Goal: Information Seeking & Learning: Learn about a topic

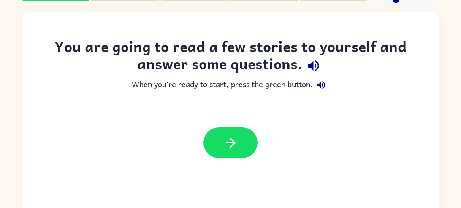
scroll to position [43, 0]
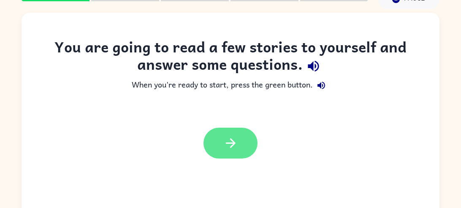
click at [236, 149] on icon "button" at bounding box center [230, 142] width 15 height 15
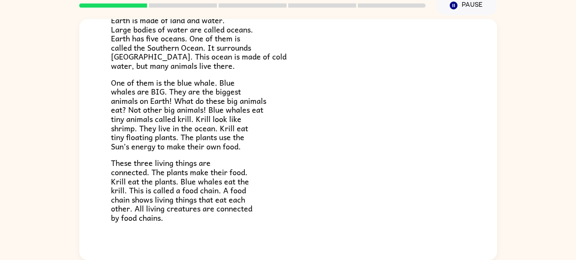
scroll to position [72, 0]
click at [442, 84] on p "One of them is the blue whale. Blue whales are BIG. They are the biggest animal…" at bounding box center [288, 114] width 354 height 73
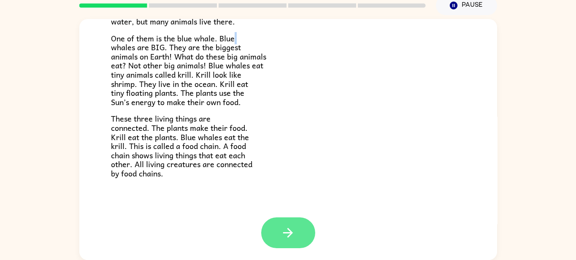
click at [299, 207] on button "button" at bounding box center [288, 232] width 54 height 31
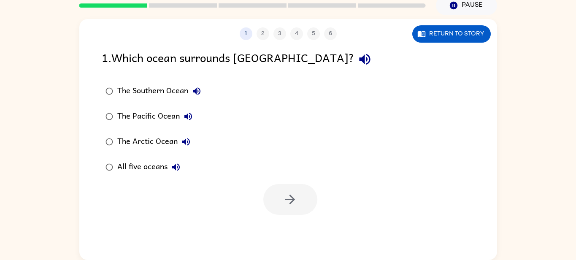
scroll to position [0, 0]
click at [460, 40] on button "Return to story" at bounding box center [451, 33] width 78 height 17
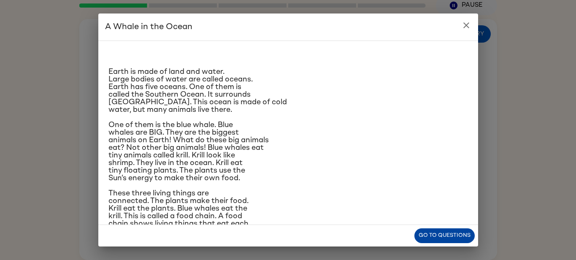
click at [454, 207] on button "Go to questions" at bounding box center [444, 235] width 60 height 15
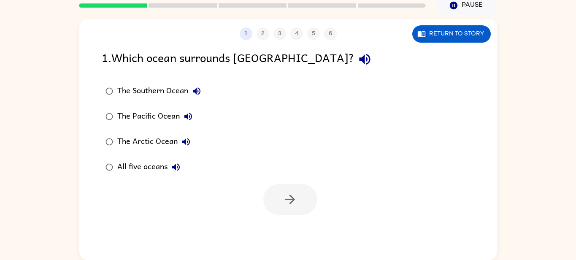
click at [158, 88] on div "The Southern Ocean" at bounding box center [161, 91] width 88 height 17
click at [292, 194] on icon "button" at bounding box center [290, 199] width 15 height 15
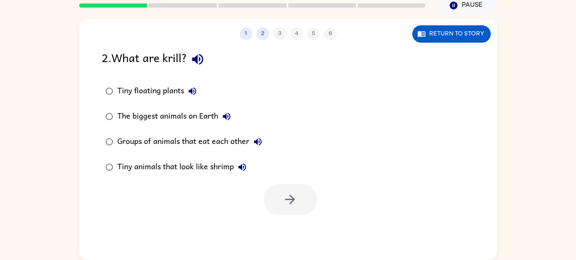
click at [135, 90] on div "Tiny floating plants" at bounding box center [159, 91] width 84 height 17
click at [301, 201] on button "button" at bounding box center [290, 199] width 54 height 31
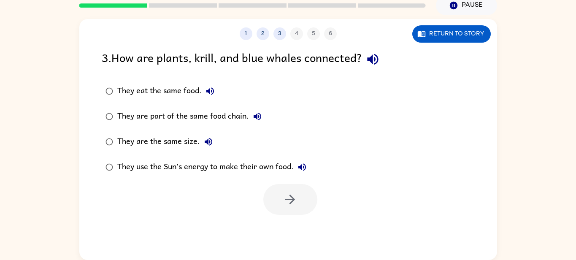
click at [183, 119] on div "They are part of the same food chain." at bounding box center [191, 116] width 148 height 17
click at [300, 201] on button "button" at bounding box center [290, 199] width 54 height 31
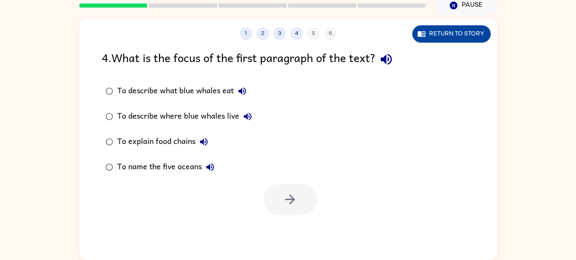
click at [446, 33] on button "Return to story" at bounding box center [451, 33] width 78 height 17
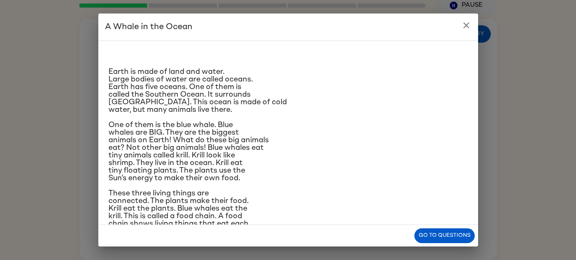
click at [460, 28] on icon "close" at bounding box center [466, 25] width 10 height 10
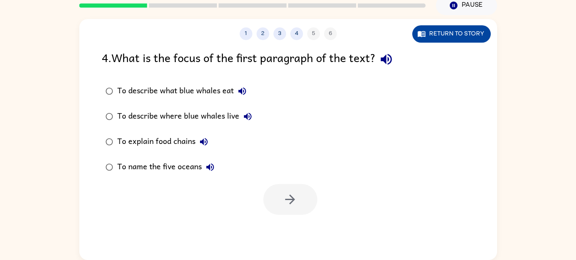
click at [457, 39] on button "Return to story" at bounding box center [451, 33] width 78 height 17
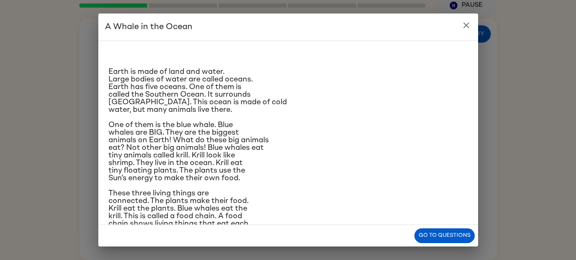
click at [460, 25] on button "close" at bounding box center [466, 25] width 17 height 17
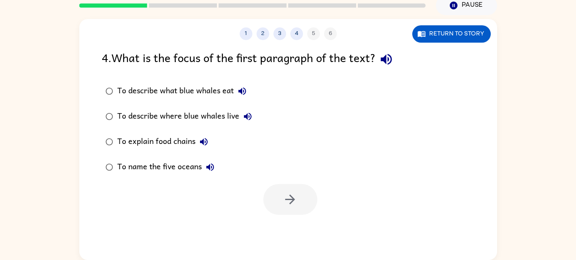
click at [164, 170] on div "To name the five oceans" at bounding box center [167, 167] width 101 height 17
click at [288, 190] on button "button" at bounding box center [290, 199] width 54 height 31
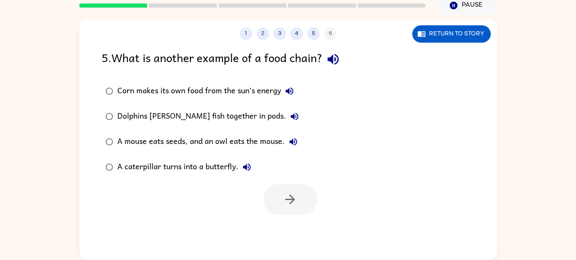
click at [200, 146] on div "A mouse eats seeds, and an owl eats the mouse." at bounding box center [209, 141] width 184 height 17
click at [199, 167] on div "A caterpillar turns into a butterfly." at bounding box center [186, 167] width 138 height 17
click at [191, 146] on div "A mouse eats seeds, and an owl eats the mouse." at bounding box center [209, 141] width 184 height 17
click at [291, 197] on icon "button" at bounding box center [290, 199] width 10 height 10
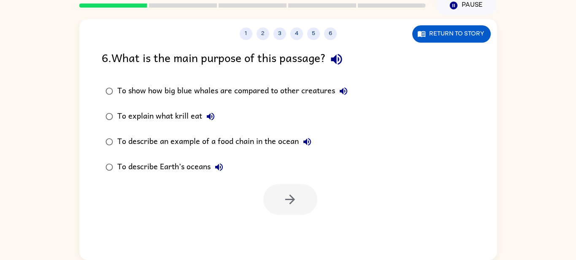
click at [249, 146] on div "To describe an example of a food chain in the ocean" at bounding box center [216, 141] width 198 height 17
click at [296, 207] on button "button" at bounding box center [290, 199] width 54 height 31
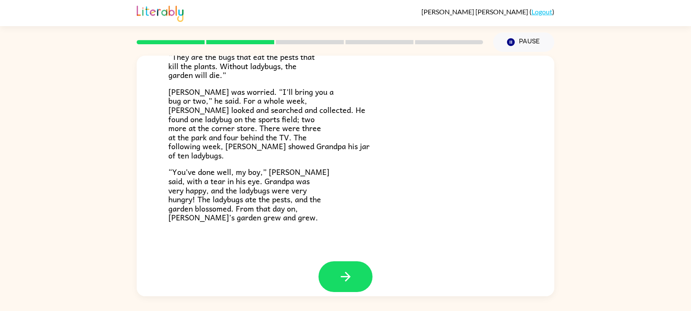
scroll to position [240, 0]
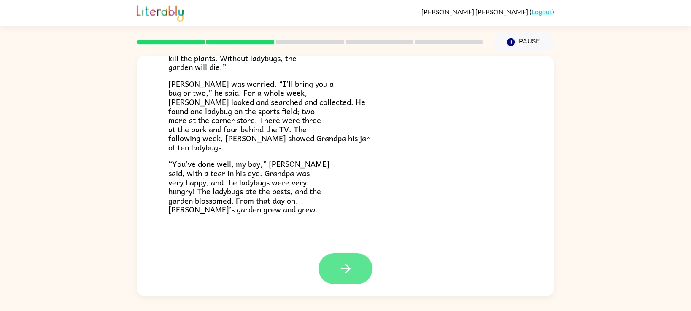
click at [351, 207] on icon "button" at bounding box center [345, 269] width 15 height 15
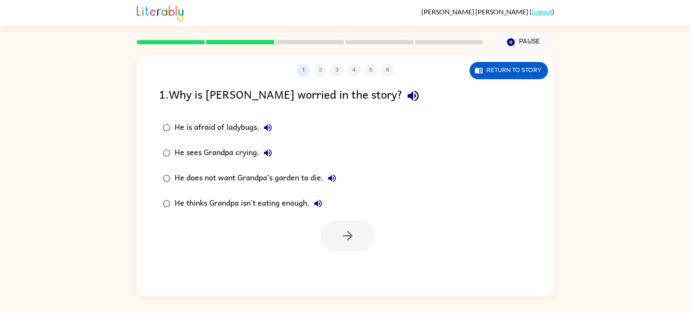
scroll to position [0, 0]
click at [200, 181] on div "He does not want Grandpa’s garden to die." at bounding box center [258, 178] width 166 height 17
click at [353, 207] on icon "button" at bounding box center [347, 236] width 15 height 15
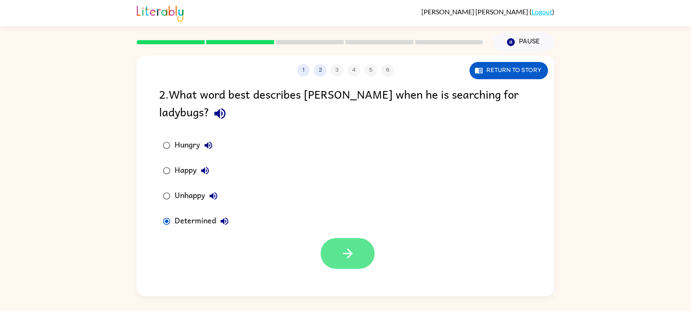
click at [345, 207] on icon "button" at bounding box center [347, 253] width 15 height 15
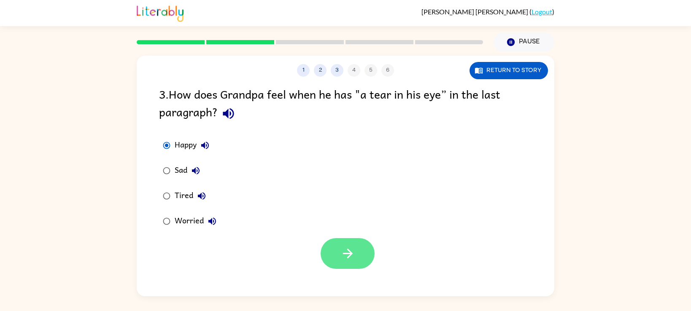
click at [334, 207] on button "button" at bounding box center [348, 253] width 54 height 31
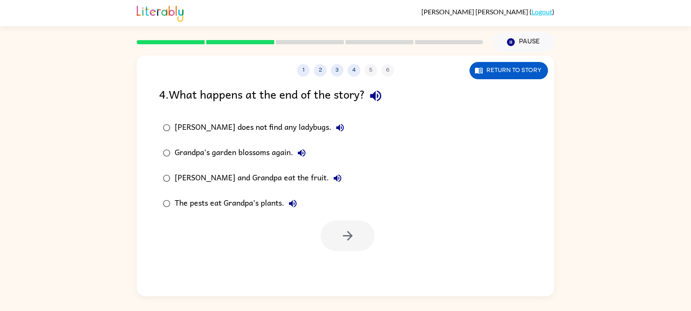
click at [215, 161] on div "Grandpa’s garden blossoms again." at bounding box center [242, 153] width 135 height 17
click at [358, 207] on button "button" at bounding box center [348, 236] width 54 height 31
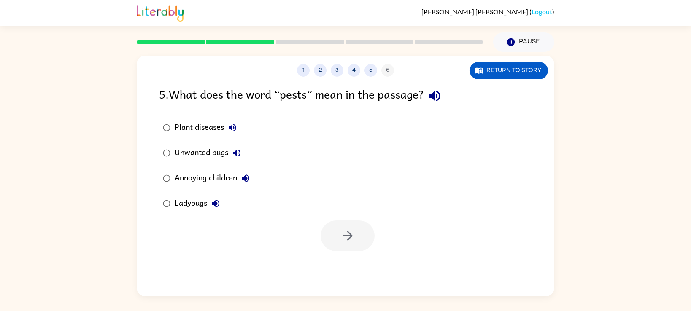
click at [201, 149] on div "Unwanted bugs" at bounding box center [210, 153] width 70 height 17
click at [349, 207] on icon "button" at bounding box center [347, 236] width 10 height 10
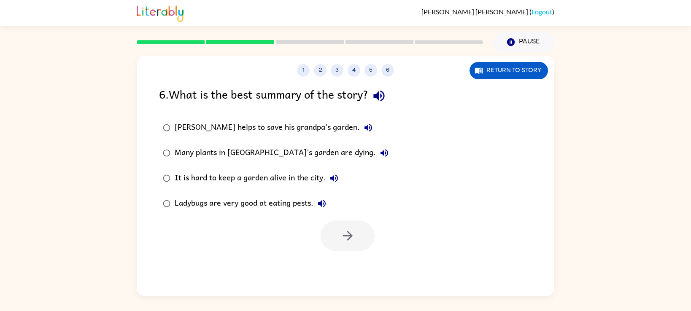
click at [240, 126] on div "[PERSON_NAME] helps to save his grandpa’s garden." at bounding box center [276, 127] width 202 height 17
click at [348, 207] on icon "button" at bounding box center [347, 236] width 10 height 10
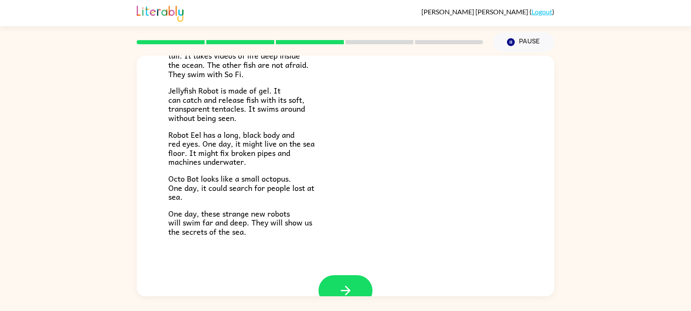
scroll to position [193, 0]
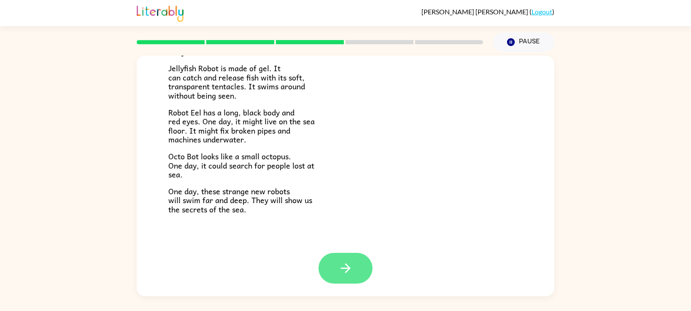
click at [350, 207] on icon "button" at bounding box center [345, 268] width 15 height 15
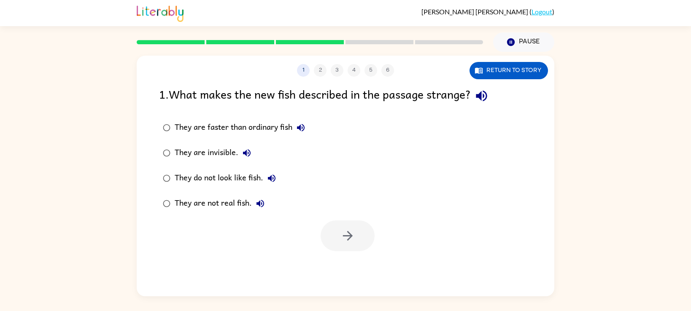
scroll to position [0, 0]
click at [200, 202] on div "They are not real fish." at bounding box center [222, 203] width 94 height 17
click at [359, 207] on button "button" at bounding box center [348, 236] width 54 height 31
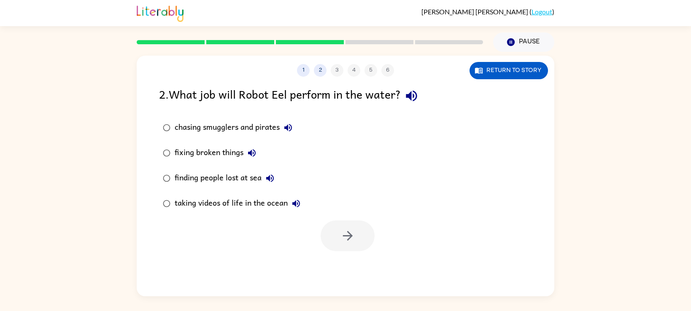
click at [233, 207] on div "taking videos of life in the ocean" at bounding box center [240, 203] width 130 height 17
click at [361, 207] on button "button" at bounding box center [348, 236] width 54 height 31
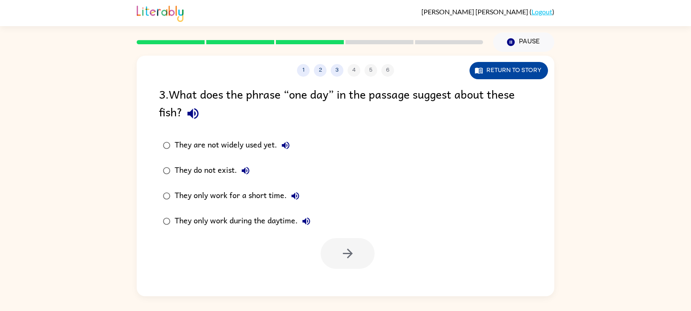
click at [460, 78] on button "Return to story" at bounding box center [508, 70] width 78 height 17
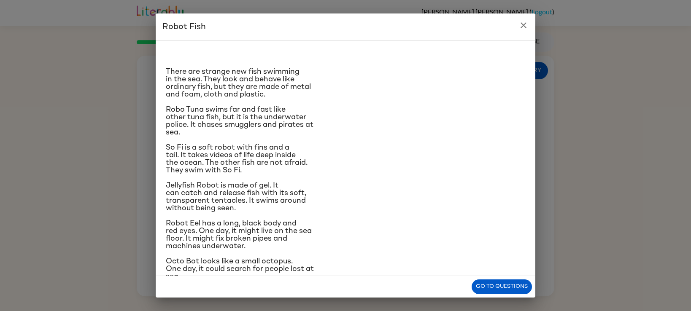
click at [460, 20] on button "close" at bounding box center [523, 25] width 17 height 17
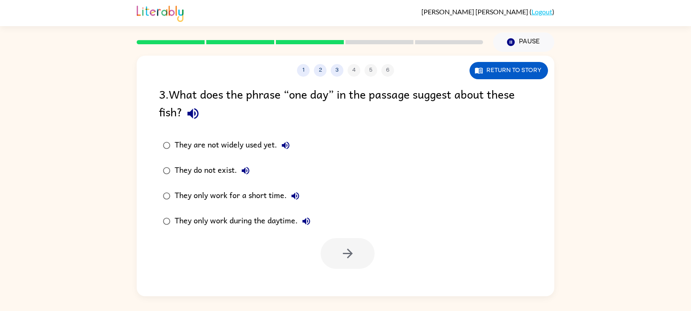
click at [238, 152] on div "They are not widely used yet." at bounding box center [234, 145] width 119 height 17
click at [347, 207] on icon "button" at bounding box center [347, 253] width 15 height 15
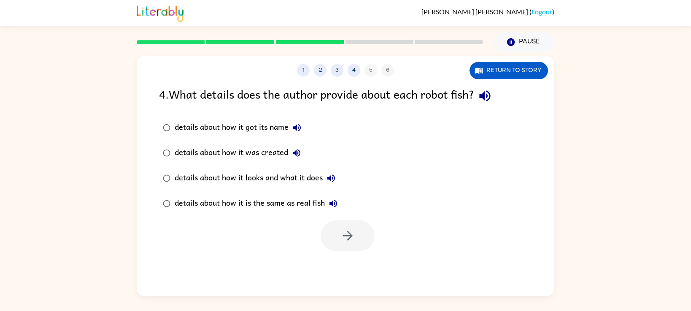
click at [276, 207] on div "details about how it is the same as real fish" at bounding box center [258, 203] width 167 height 17
click at [355, 207] on button "button" at bounding box center [348, 236] width 54 height 31
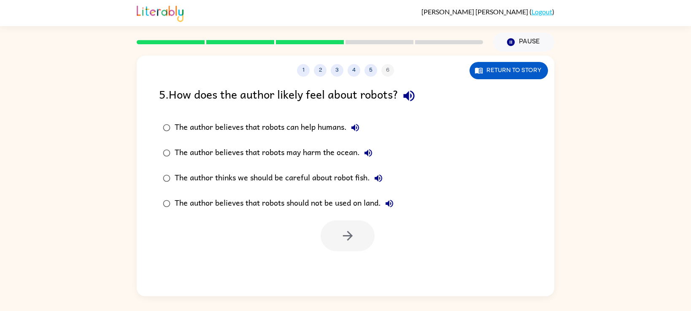
click at [313, 128] on div "The author believes that robots can help humans." at bounding box center [269, 127] width 189 height 17
click at [340, 207] on icon "button" at bounding box center [347, 236] width 15 height 15
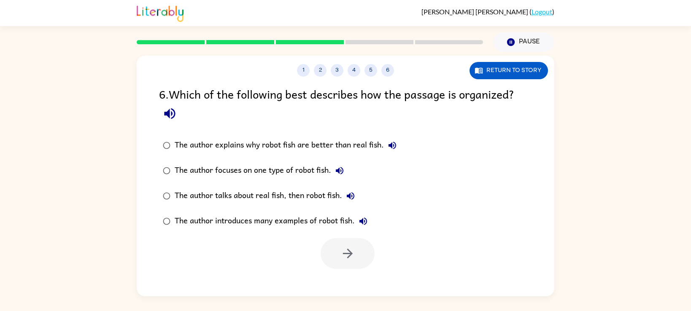
click at [213, 192] on div "The author talks about real fish, then robot fish." at bounding box center [267, 196] width 184 height 17
click at [341, 207] on icon "button" at bounding box center [347, 253] width 15 height 15
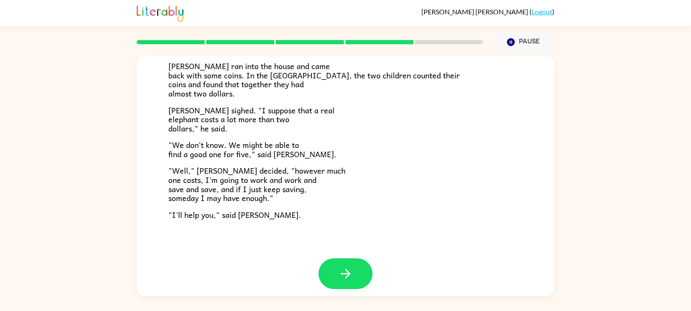
scroll to position [270, 0]
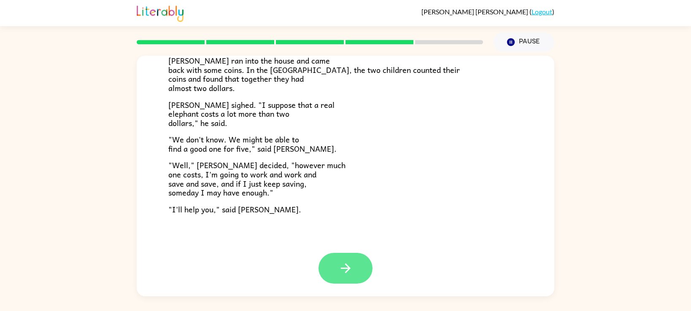
click at [340, 207] on icon "button" at bounding box center [345, 268] width 15 height 15
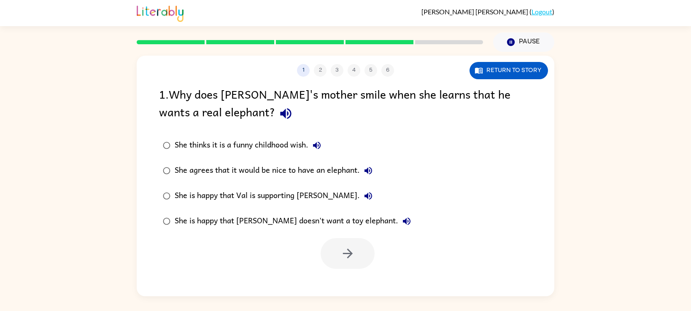
click at [229, 198] on div "She is happy that Val is supporting [PERSON_NAME]." at bounding box center [276, 196] width 202 height 17
click at [349, 207] on icon "button" at bounding box center [347, 253] width 15 height 15
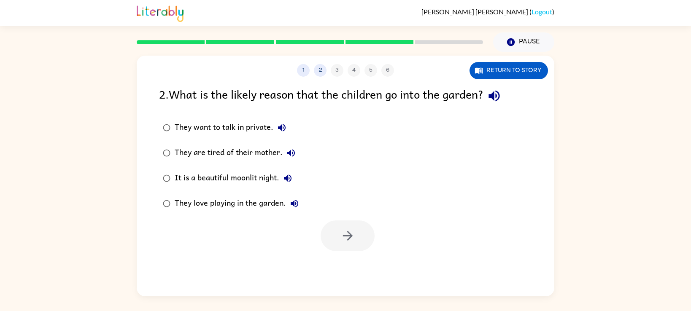
click at [235, 202] on div "They love playing in the garden." at bounding box center [239, 203] width 128 height 17
click at [357, 207] on button "button" at bounding box center [348, 236] width 54 height 31
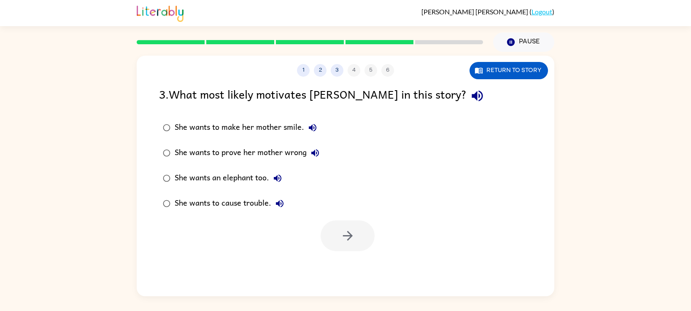
click at [247, 182] on div "She wants an elephant too." at bounding box center [230, 178] width 111 height 17
click at [361, 207] on button "button" at bounding box center [348, 236] width 54 height 31
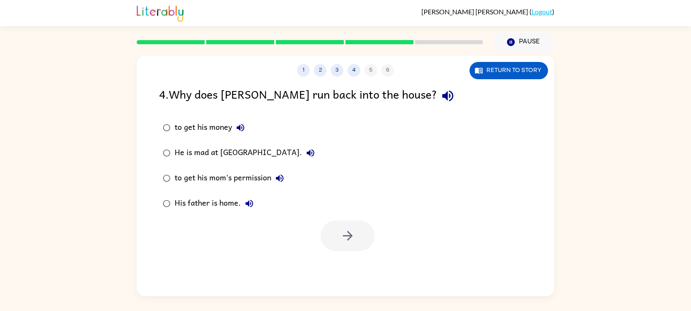
click at [214, 126] on div "to get his money" at bounding box center [212, 127] width 74 height 17
click at [349, 207] on button "button" at bounding box center [348, 236] width 54 height 31
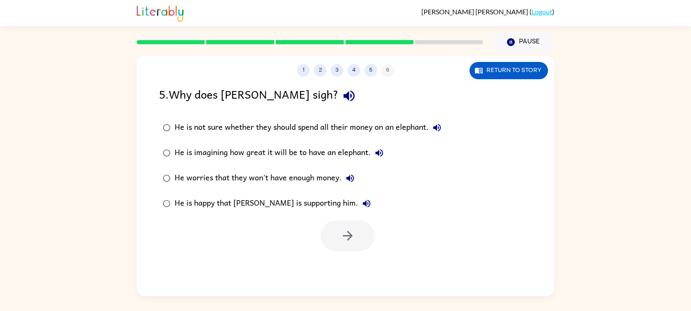
click at [277, 177] on div "He worries that they won't have enough money." at bounding box center [267, 178] width 184 height 17
click at [355, 207] on button "button" at bounding box center [348, 236] width 54 height 31
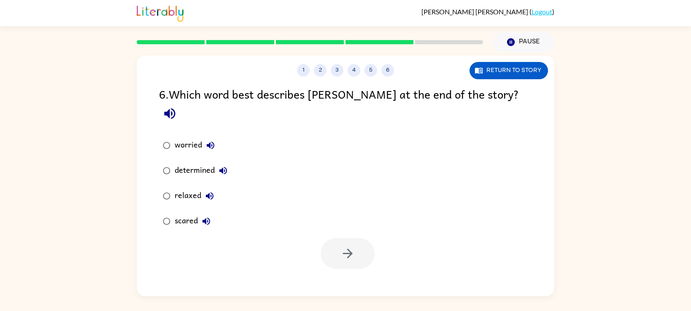
click at [192, 162] on div "determined" at bounding box center [203, 170] width 57 height 17
click at [363, 207] on button "button" at bounding box center [348, 253] width 54 height 31
